Goal: Obtain resource: Download file/media

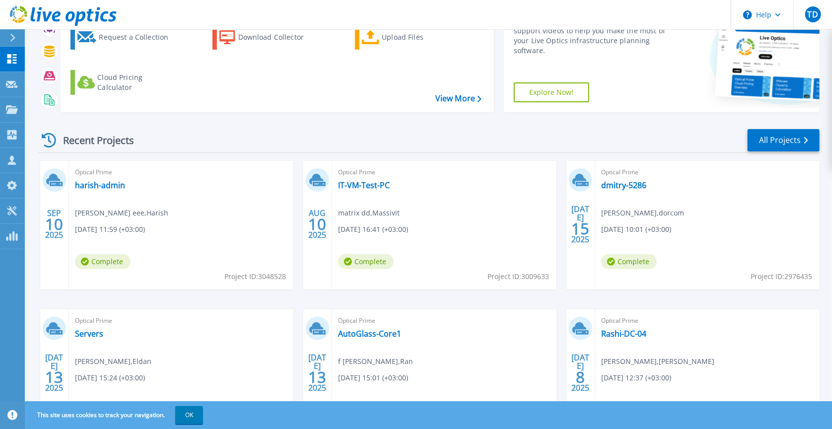
scroll to position [99, 0]
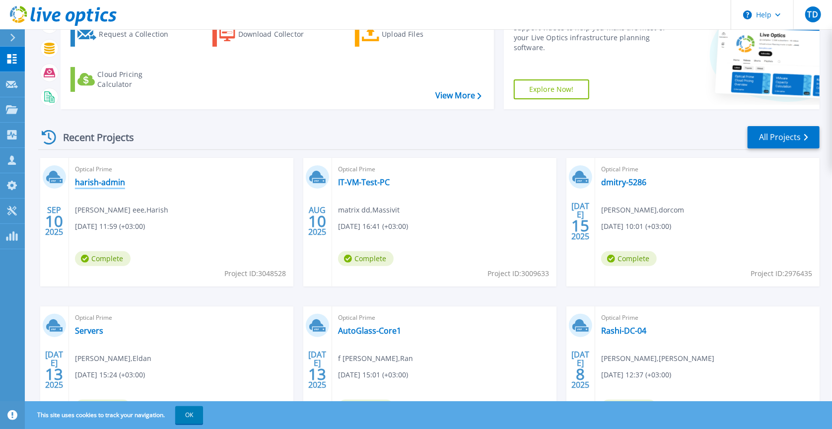
click at [100, 181] on link "harish-admin" at bounding box center [100, 182] width 50 height 10
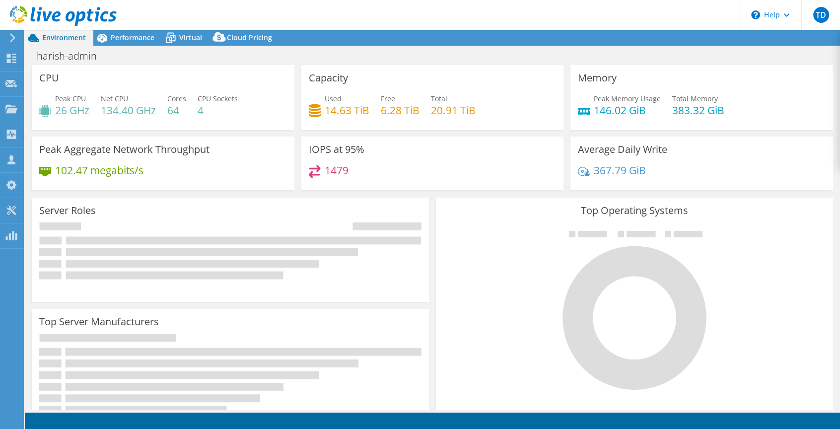
select select "USD"
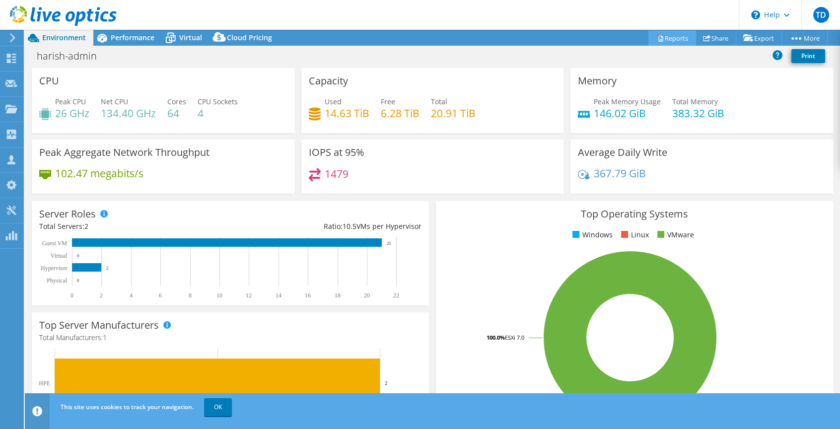
click at [668, 38] on link "Reports" at bounding box center [672, 37] width 48 height 15
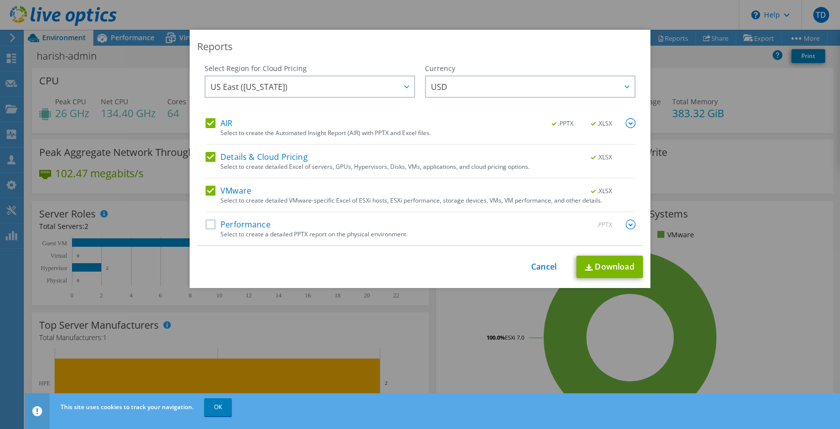
click at [205, 123] on label "AIR" at bounding box center [218, 123] width 27 height 10
click at [0, 0] on input "AIR" at bounding box center [0, 0] width 0 height 0
click at [210, 155] on label "Details & Cloud Pricing" at bounding box center [256, 157] width 102 height 10
click at [0, 0] on input "Details & Cloud Pricing" at bounding box center [0, 0] width 0 height 0
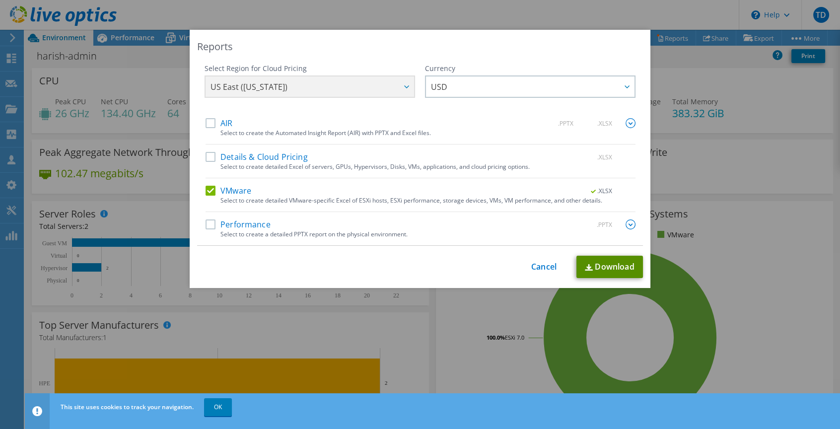
click at [620, 268] on link "Download" at bounding box center [609, 267] width 66 height 22
click at [536, 262] on link "Cancel" at bounding box center [543, 266] width 25 height 9
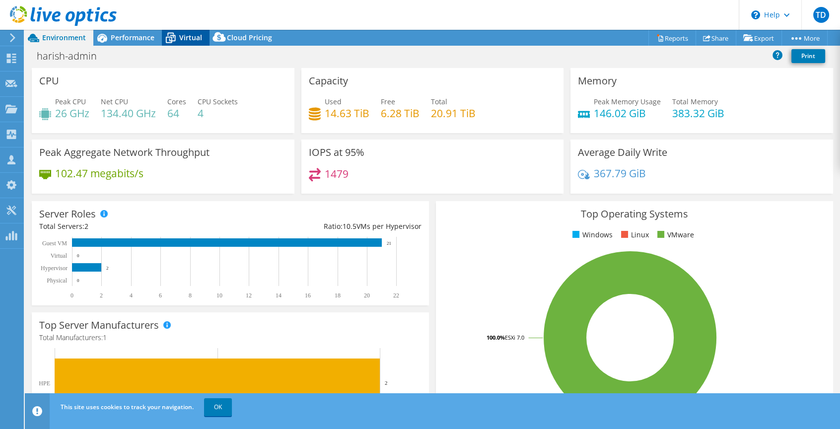
click at [185, 35] on span "Virtual" at bounding box center [190, 37] width 23 height 9
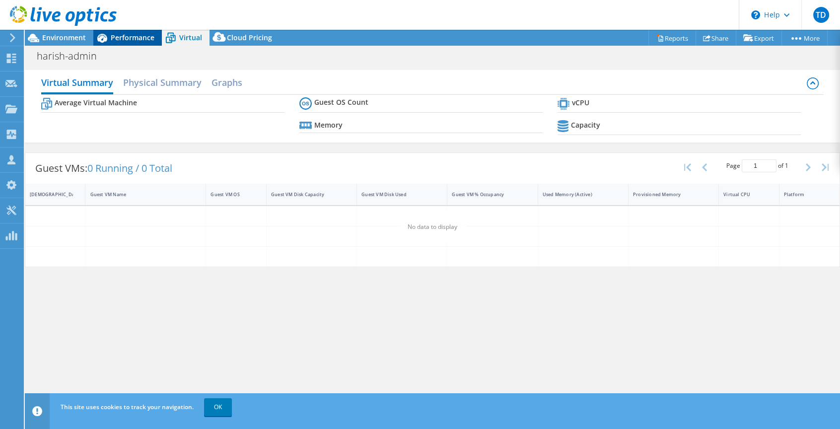
click at [121, 38] on span "Performance" at bounding box center [133, 37] width 44 height 9
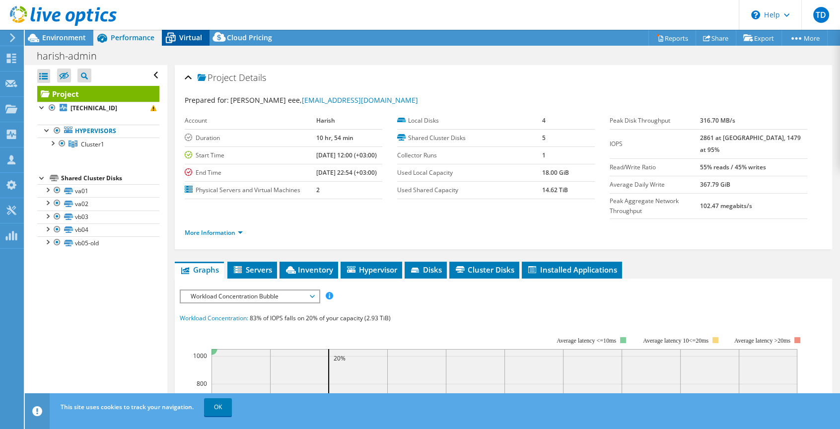
click at [182, 39] on span "Virtual" at bounding box center [190, 37] width 23 height 9
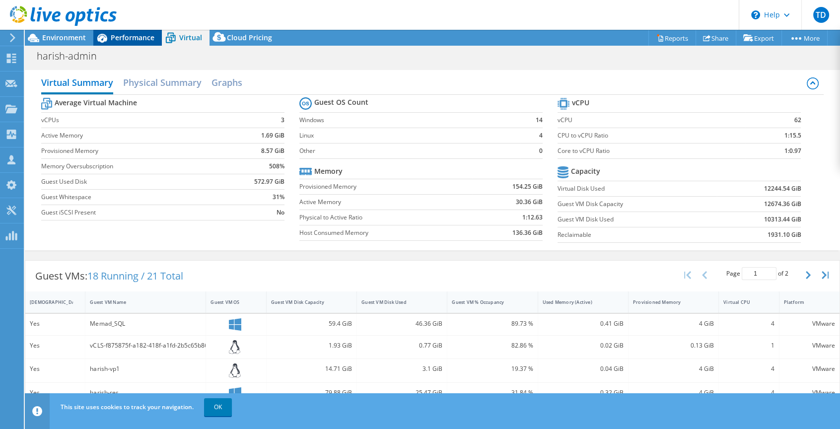
click at [108, 36] on icon at bounding box center [101, 37] width 17 height 17
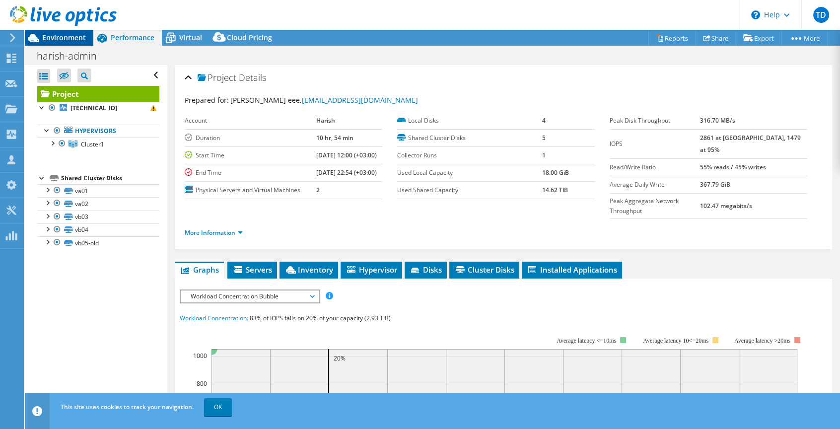
click at [58, 37] on span "Environment" at bounding box center [64, 37] width 44 height 9
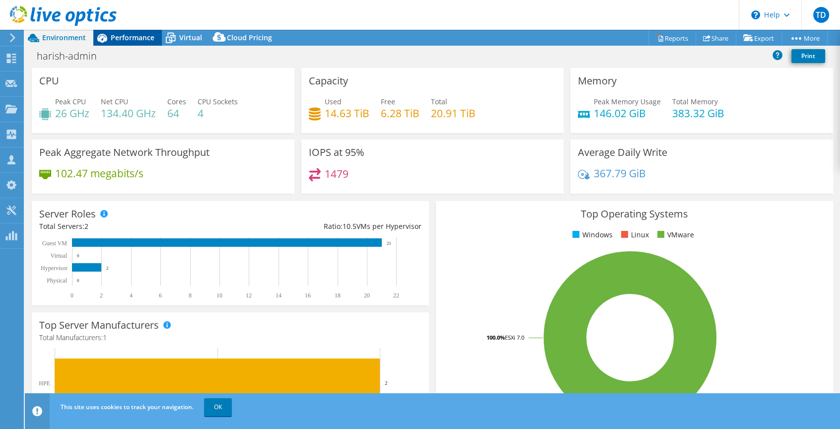
click at [129, 39] on span "Performance" at bounding box center [133, 37] width 44 height 9
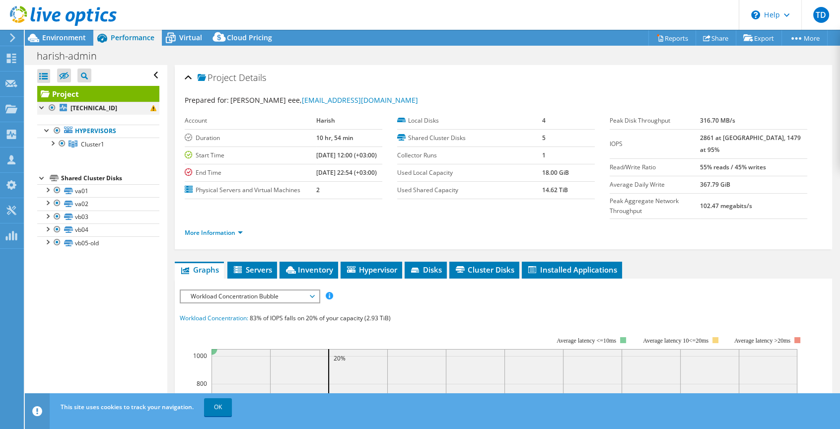
click at [41, 108] on div at bounding box center [42, 107] width 10 height 10
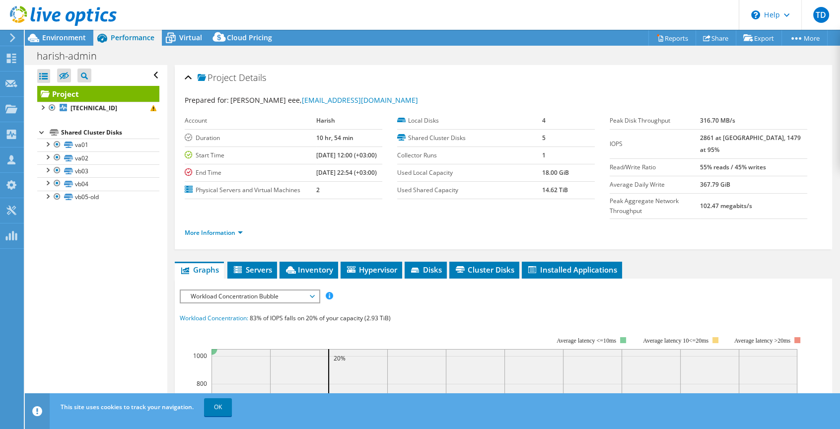
click at [40, 132] on div at bounding box center [42, 132] width 10 height 10
